Goal: Navigation & Orientation: Understand site structure

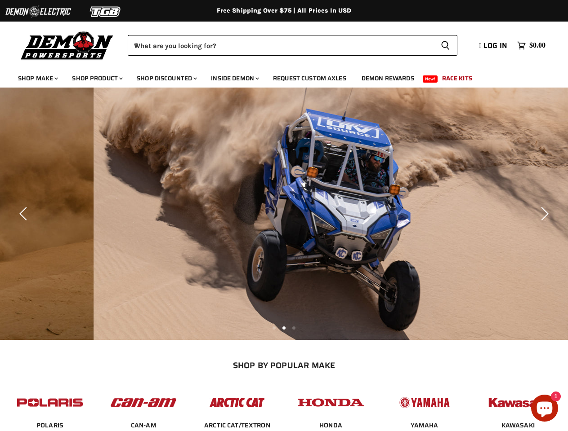
click at [284, 216] on img "Slide 1 of 3" at bounding box center [377, 214] width 568 height 253
click at [38, 12] on img at bounding box center [37, 11] width 67 height 17
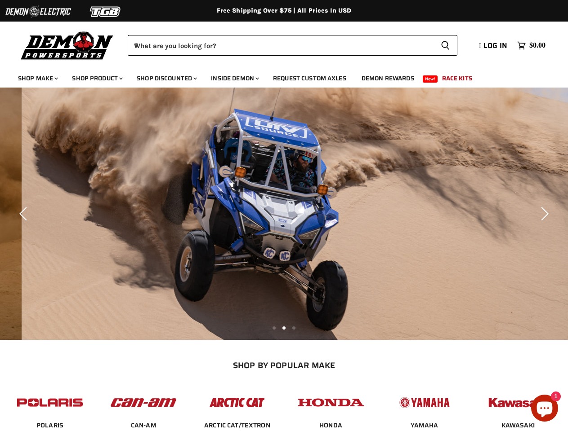
click at [106, 12] on img at bounding box center [105, 11] width 67 height 17
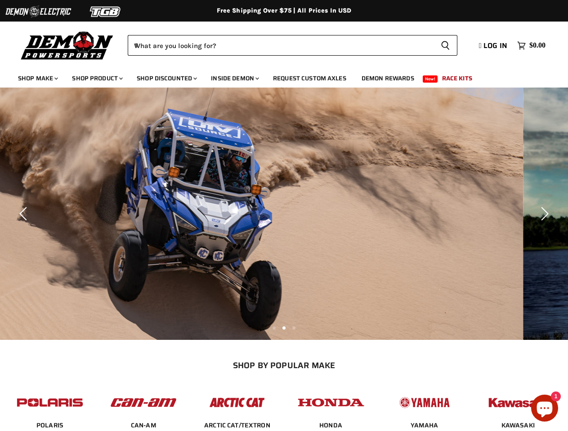
click at [0, 30] on div "Menu icon Translation missing: en.general.icons.icon_search_close icon Menu Dem…" at bounding box center [284, 42] width 568 height 45
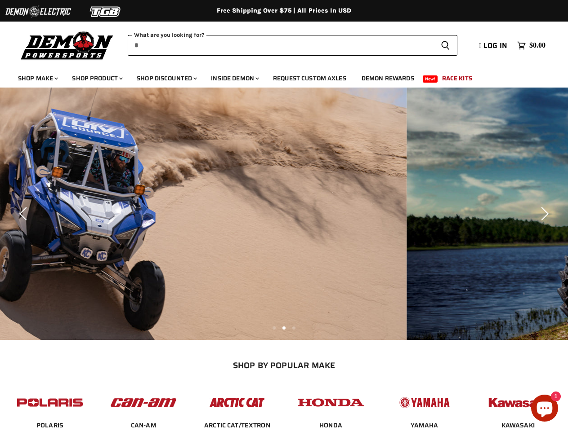
click at [279, 45] on input "When autocomplete results are available use up and down arrows to review and en…" at bounding box center [281, 45] width 306 height 21
click at [442, 45] on icon "Search icon" at bounding box center [444, 45] width 9 height 10
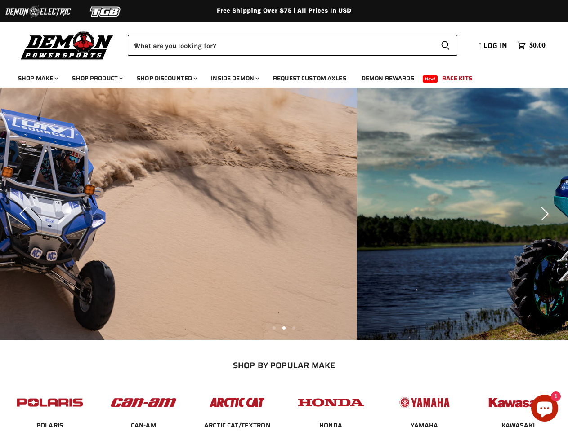
click at [284, 214] on img "Slide 1 of 3" at bounding box center [73, 214] width 568 height 253
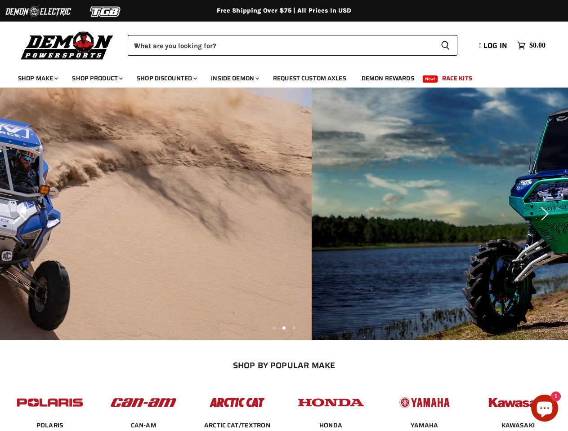
click at [25, 214] on icon "Previous" at bounding box center [24, 213] width 13 height 13
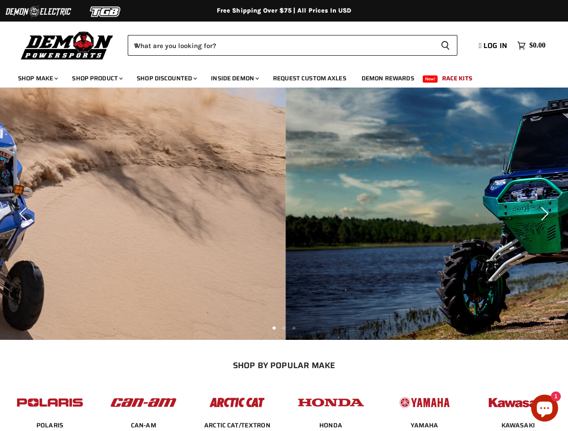
click at [543, 214] on icon "Next" at bounding box center [542, 213] width 13 height 13
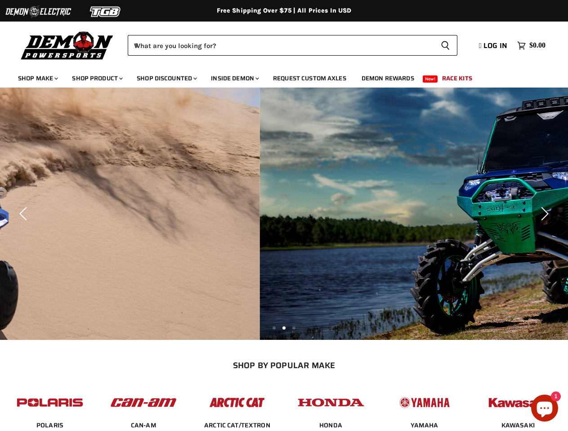
click at [284, 328] on li "Page dot 2" at bounding box center [283, 328] width 3 height 3
